Goal: Transaction & Acquisition: Purchase product/service

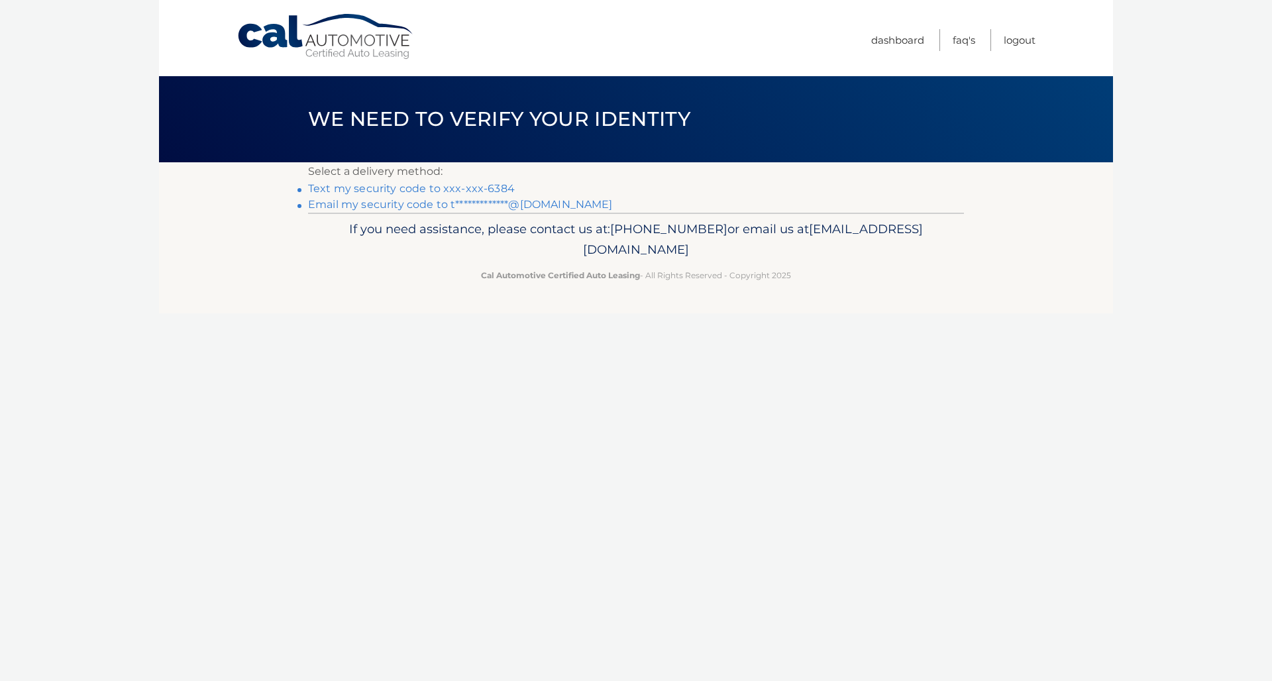
click at [417, 191] on link "Text my security code to xxx-xxx-6384" at bounding box center [411, 188] width 207 height 13
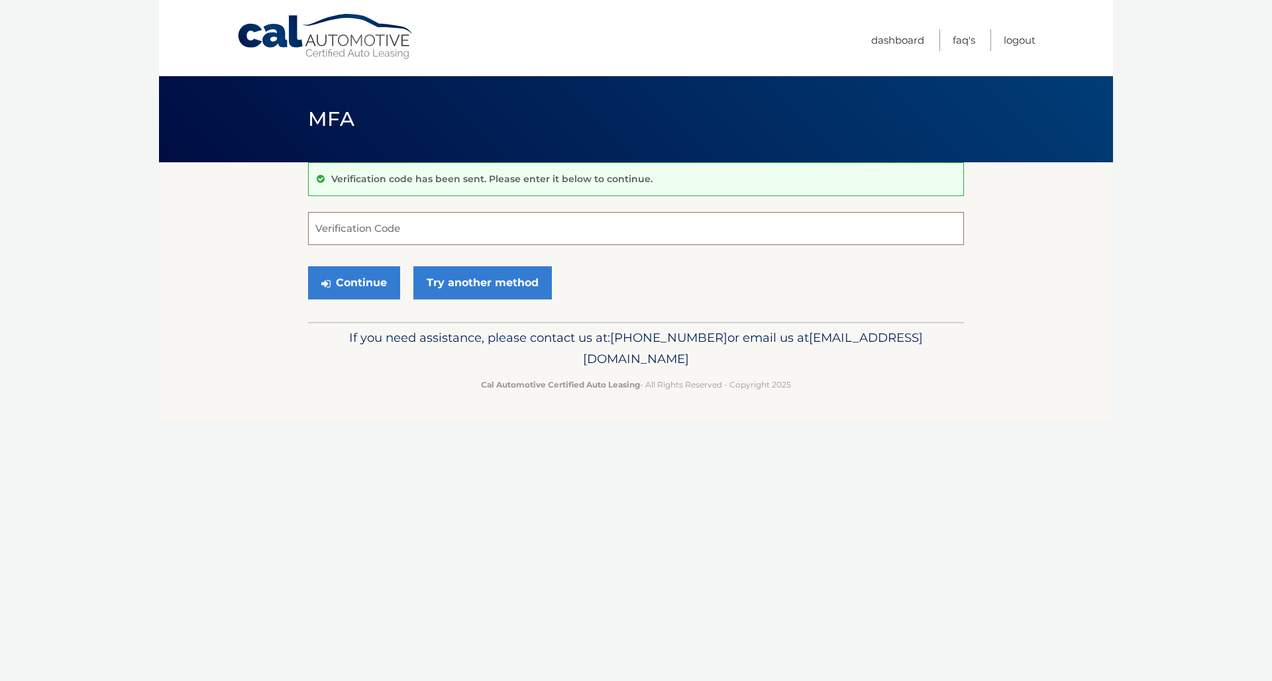
click at [362, 234] on input "Verification Code" at bounding box center [636, 228] width 656 height 33
type input "251793"
click at [358, 282] on button "Continue" at bounding box center [354, 282] width 92 height 33
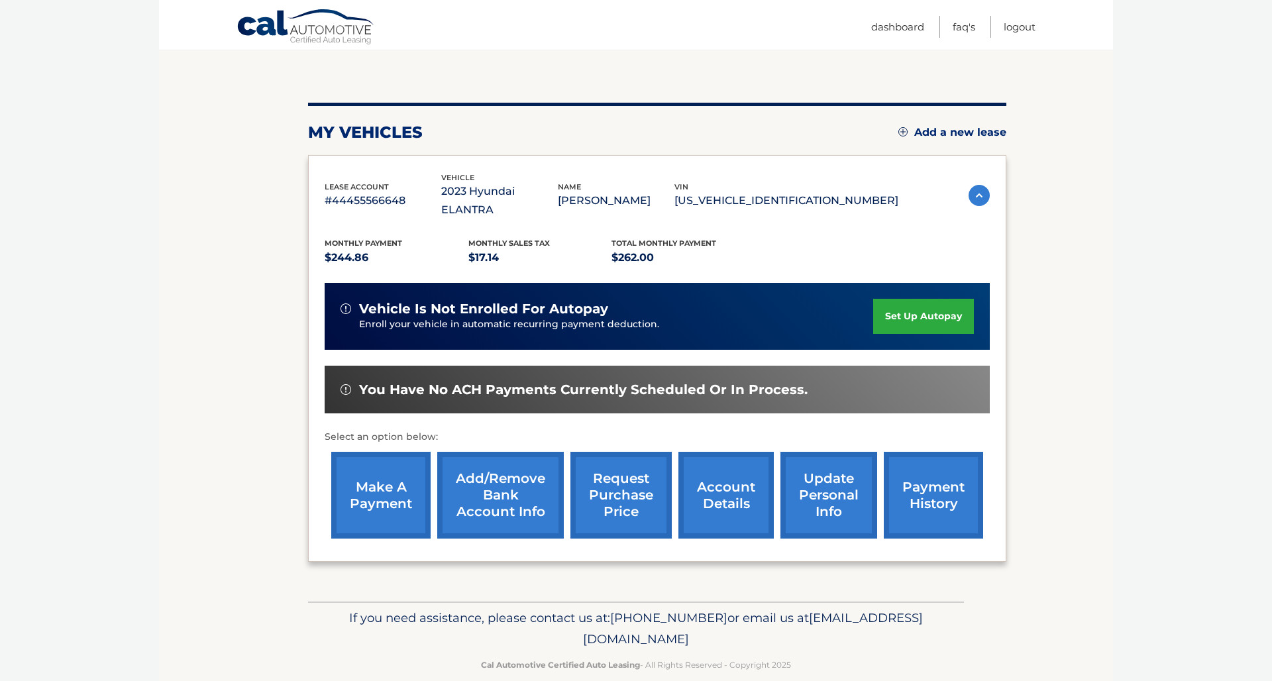
scroll to position [119, 0]
click at [385, 470] on link "make a payment" at bounding box center [380, 495] width 99 height 87
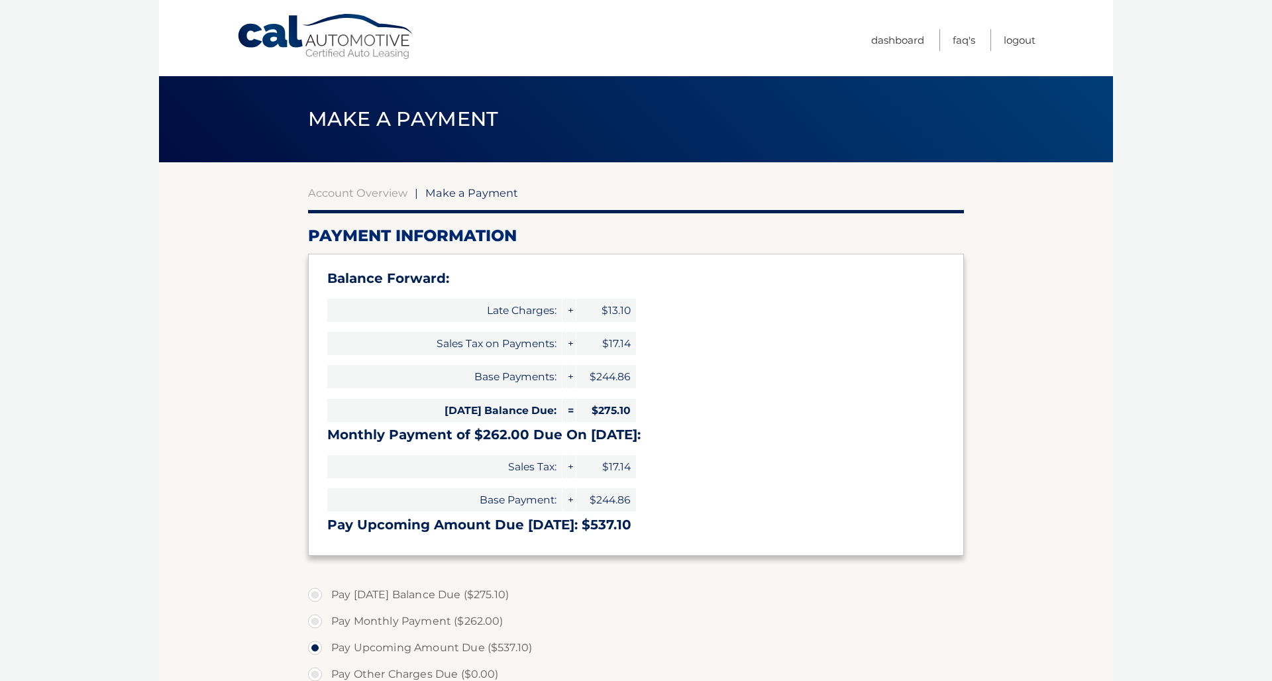
select select "M2FmMWU1ZTctZDBiYi00NjJiLTg4MjEtZWFiY2Q5ZTA0OWRm"
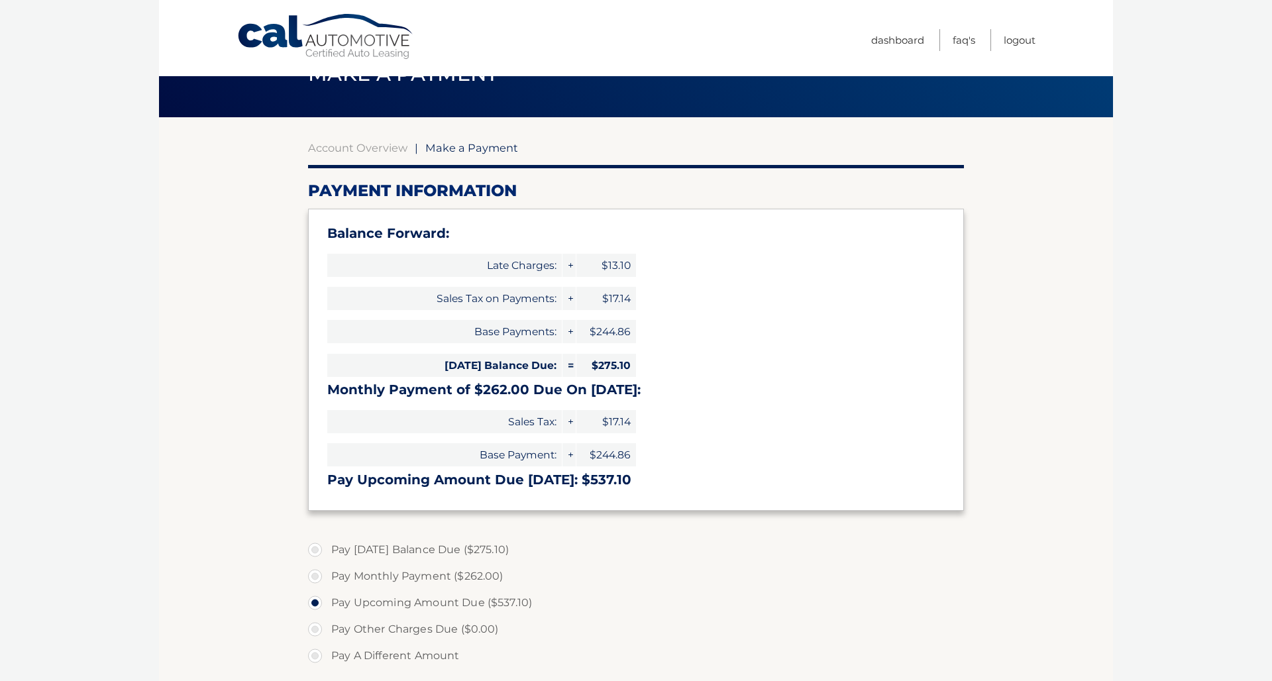
scroll to position [45, 0]
click at [317, 547] on label "Pay Today's Balance Due ($275.10)" at bounding box center [636, 549] width 656 height 26
click at [317, 547] on input "Pay Today's Balance Due ($275.10)" at bounding box center [319, 546] width 13 height 21
radio input "true"
type input "275.10"
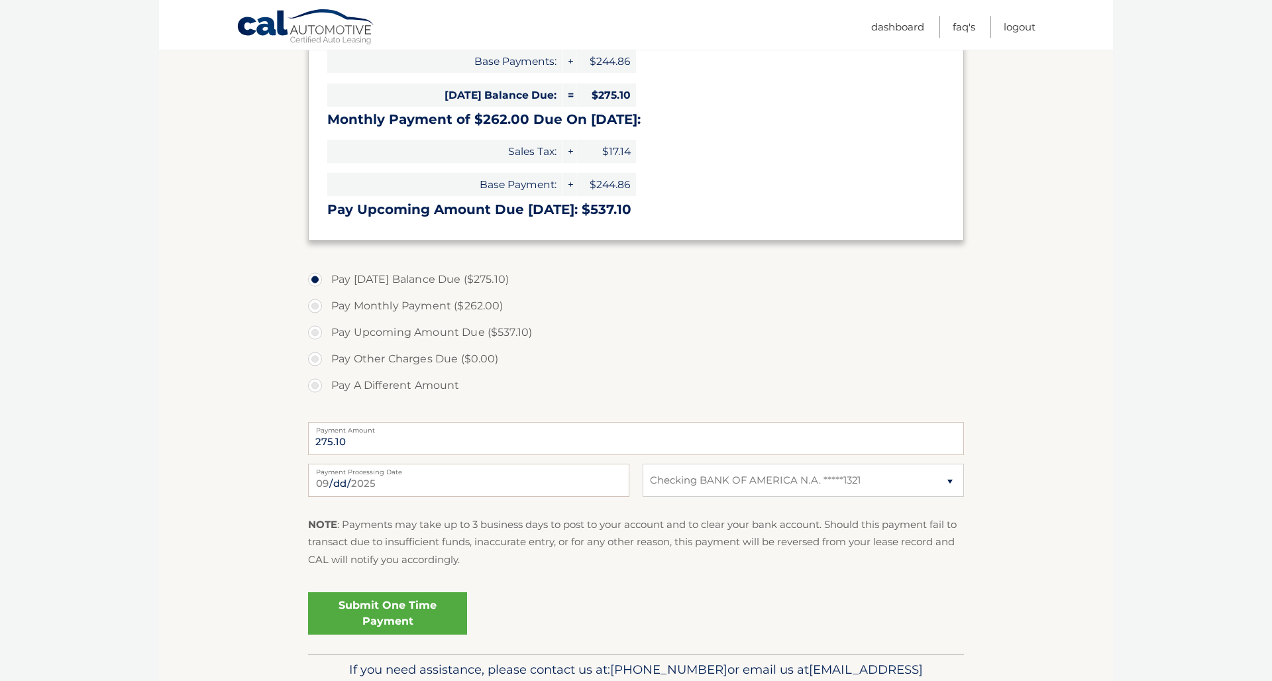
scroll to position [316, 0]
click at [417, 607] on link "Submit One Time Payment" at bounding box center [387, 612] width 159 height 42
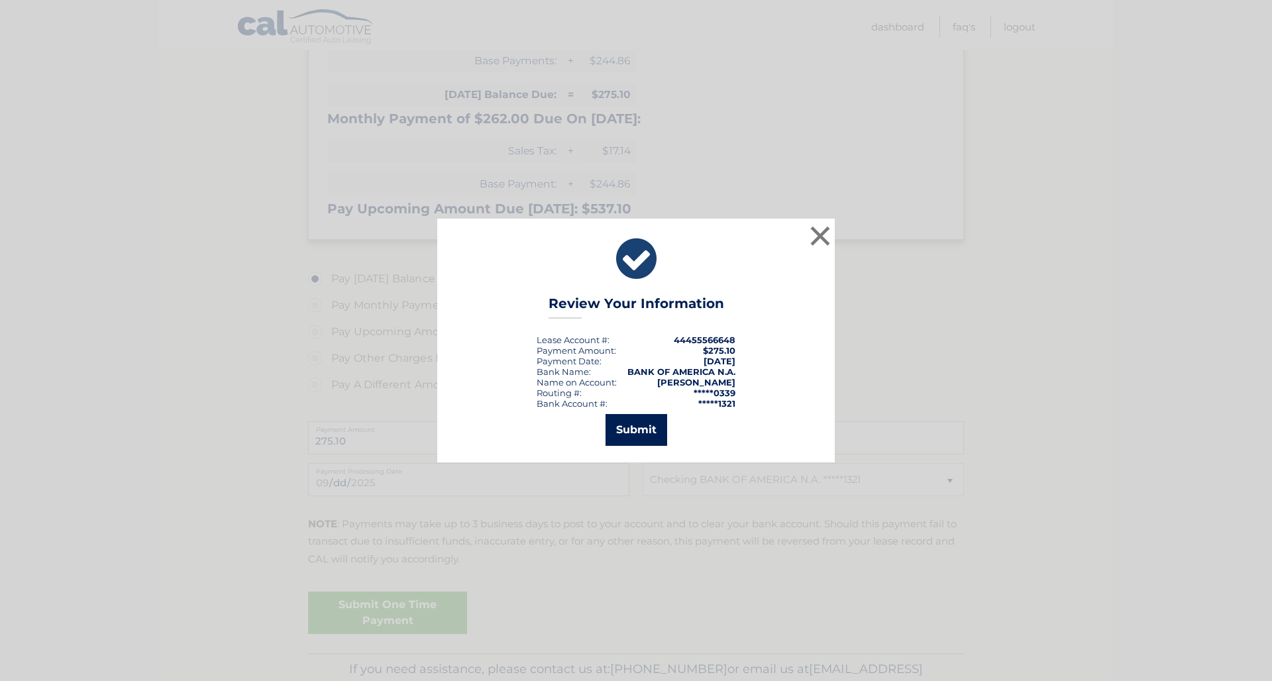
click at [650, 422] on button "Submit" at bounding box center [636, 430] width 62 height 32
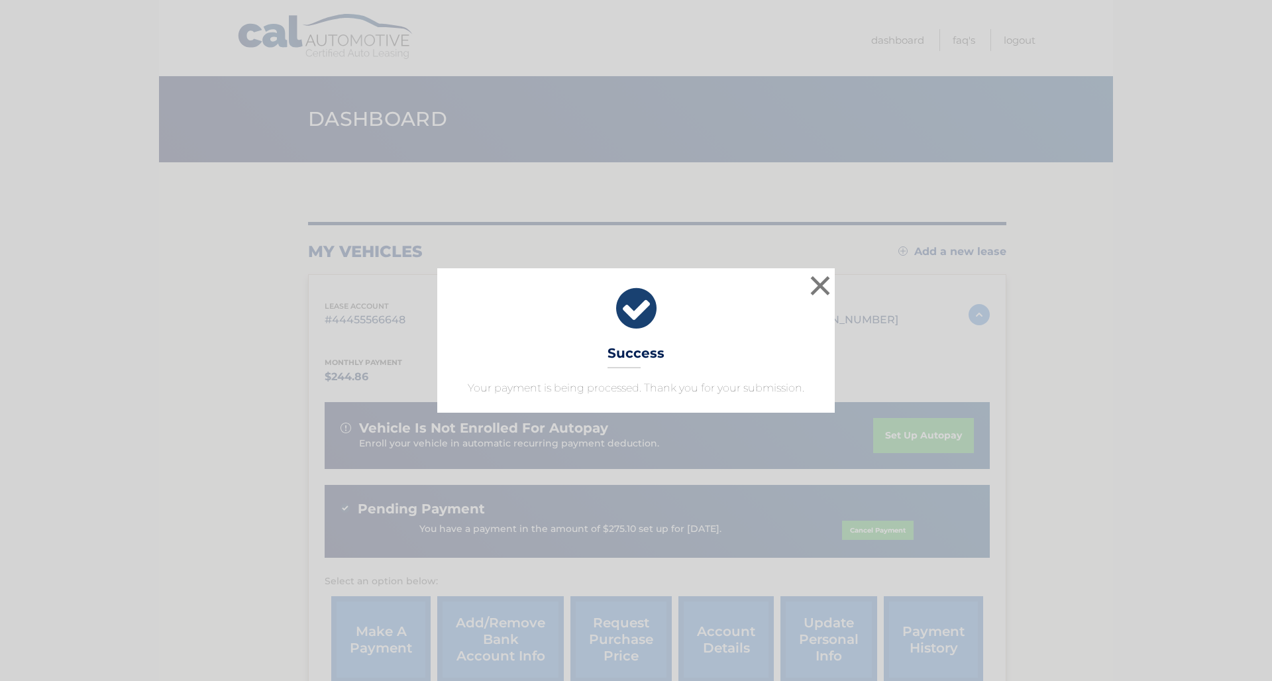
drag, startPoint x: 823, startPoint y: 285, endPoint x: 801, endPoint y: 283, distance: 21.9
click at [823, 285] on button "×" at bounding box center [820, 285] width 26 height 26
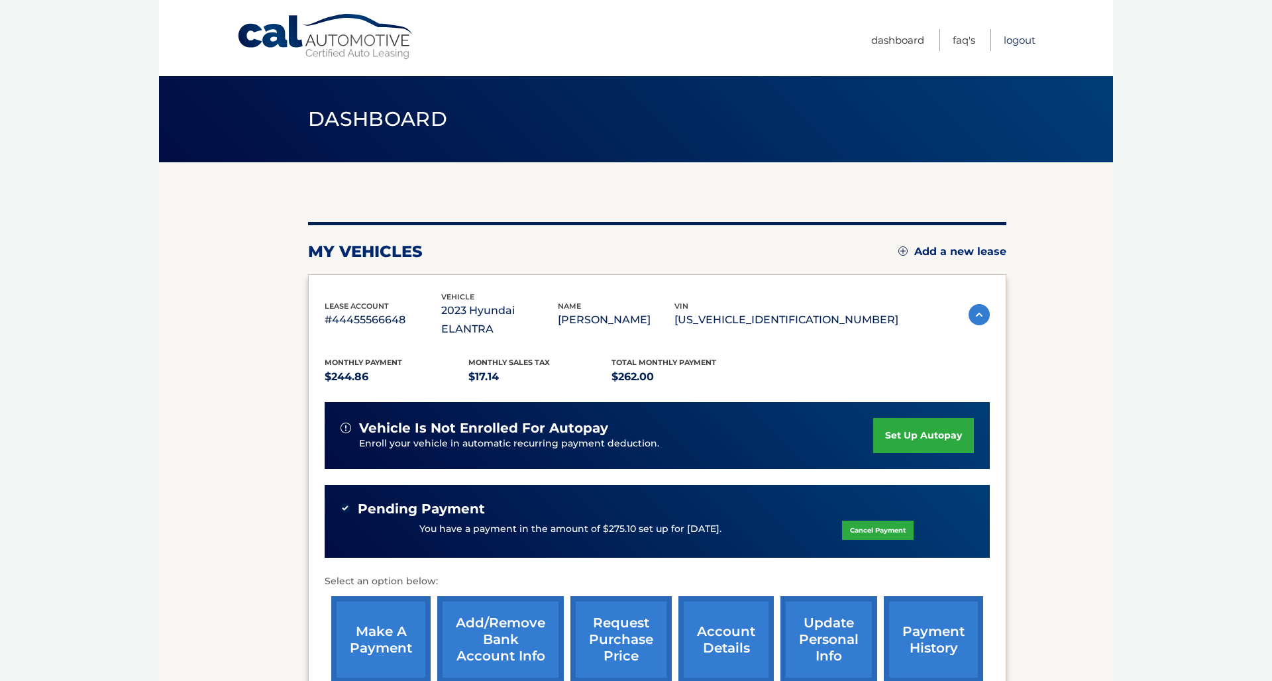
click at [1025, 40] on link "Logout" at bounding box center [1019, 40] width 32 height 22
